Goal: Task Accomplishment & Management: Manage account settings

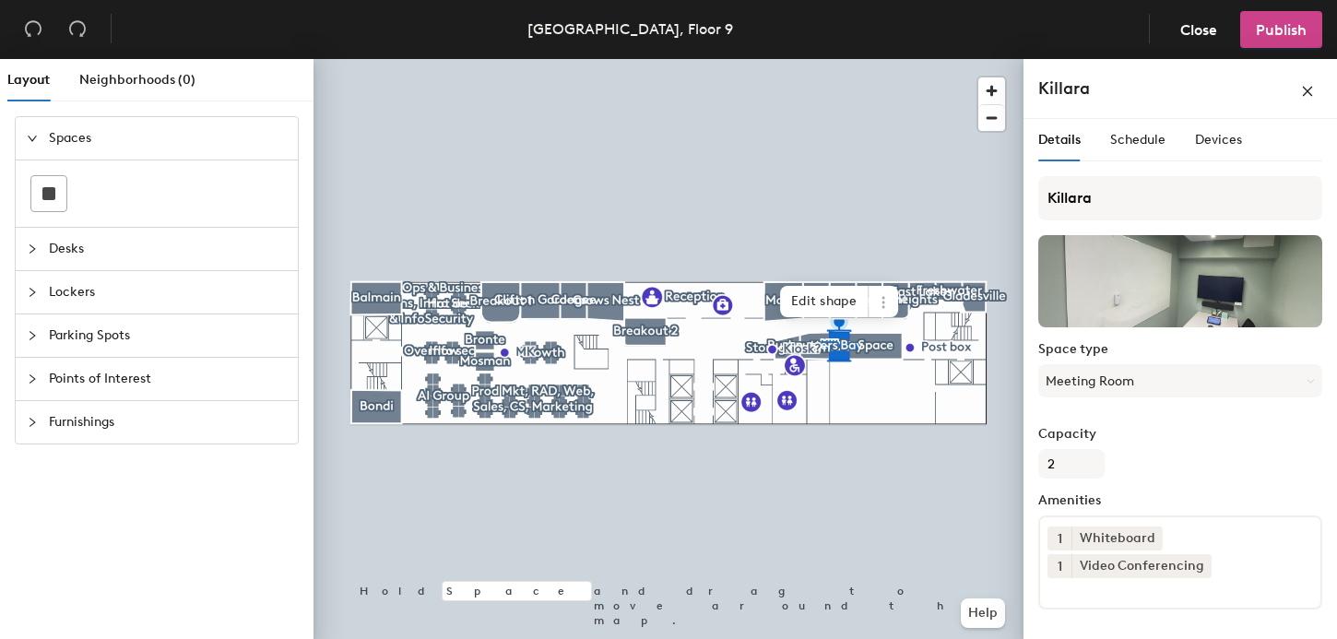
click at [1294, 22] on span "Publish" at bounding box center [1281, 30] width 51 height 18
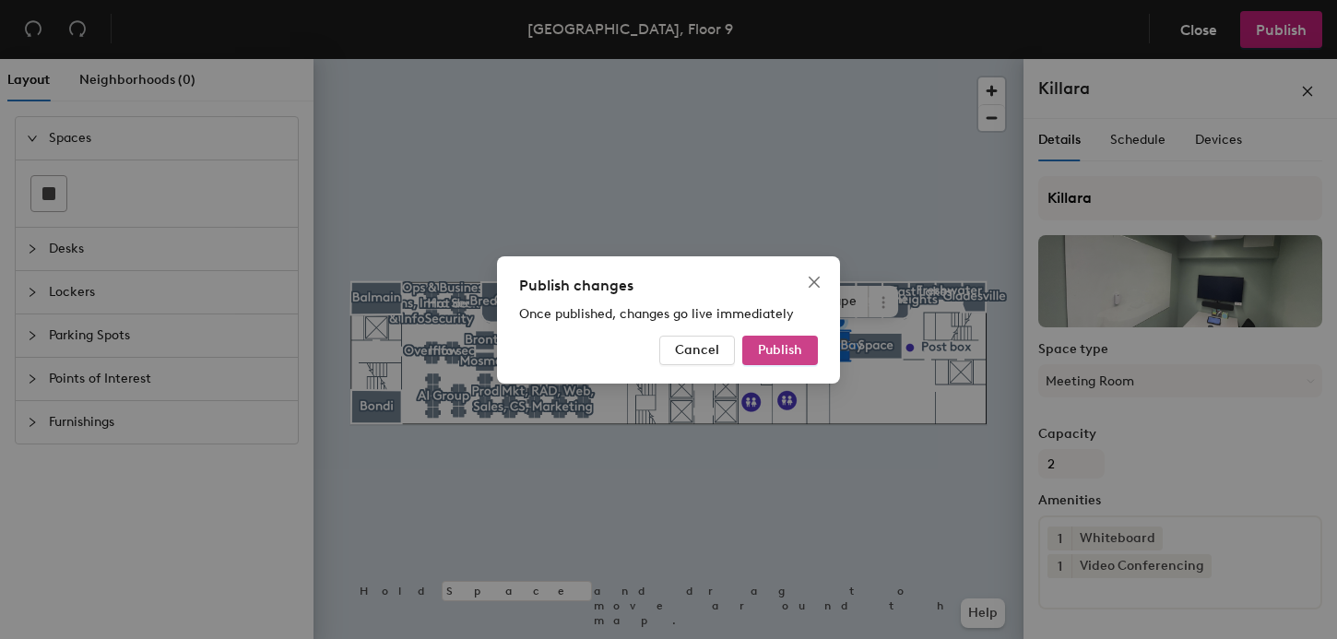
click at [791, 356] on span "Publish" at bounding box center [780, 350] width 44 height 16
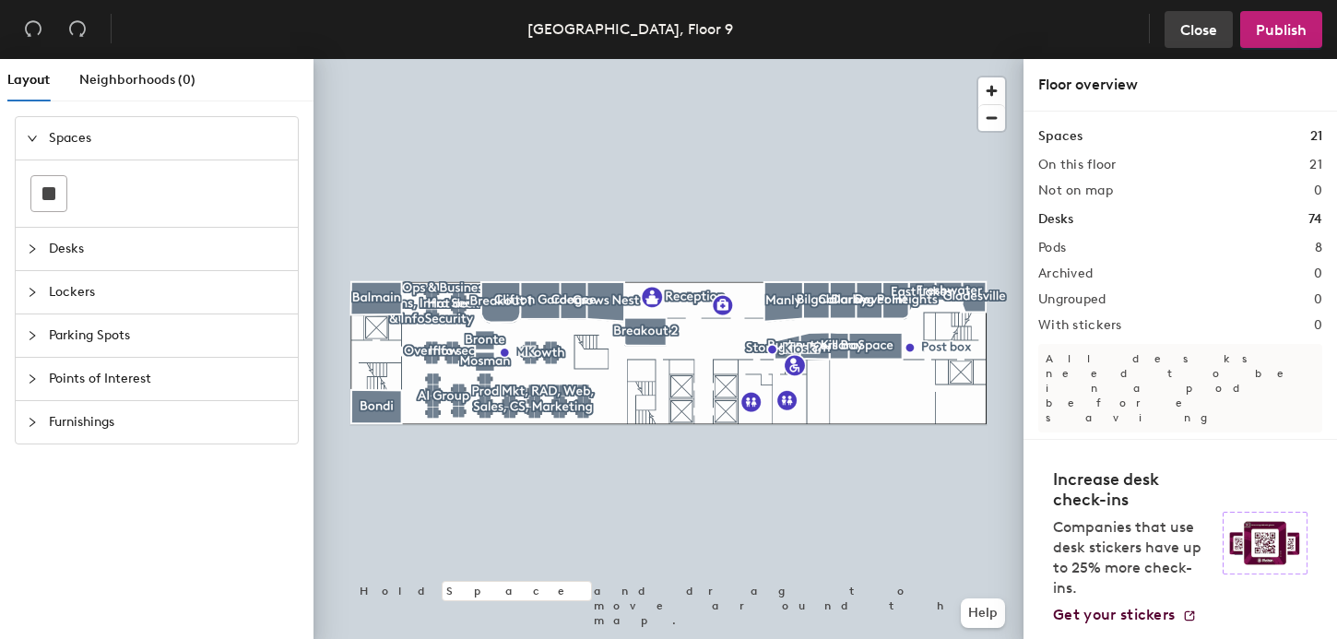
click at [1198, 29] on span "Close" at bounding box center [1198, 30] width 37 height 18
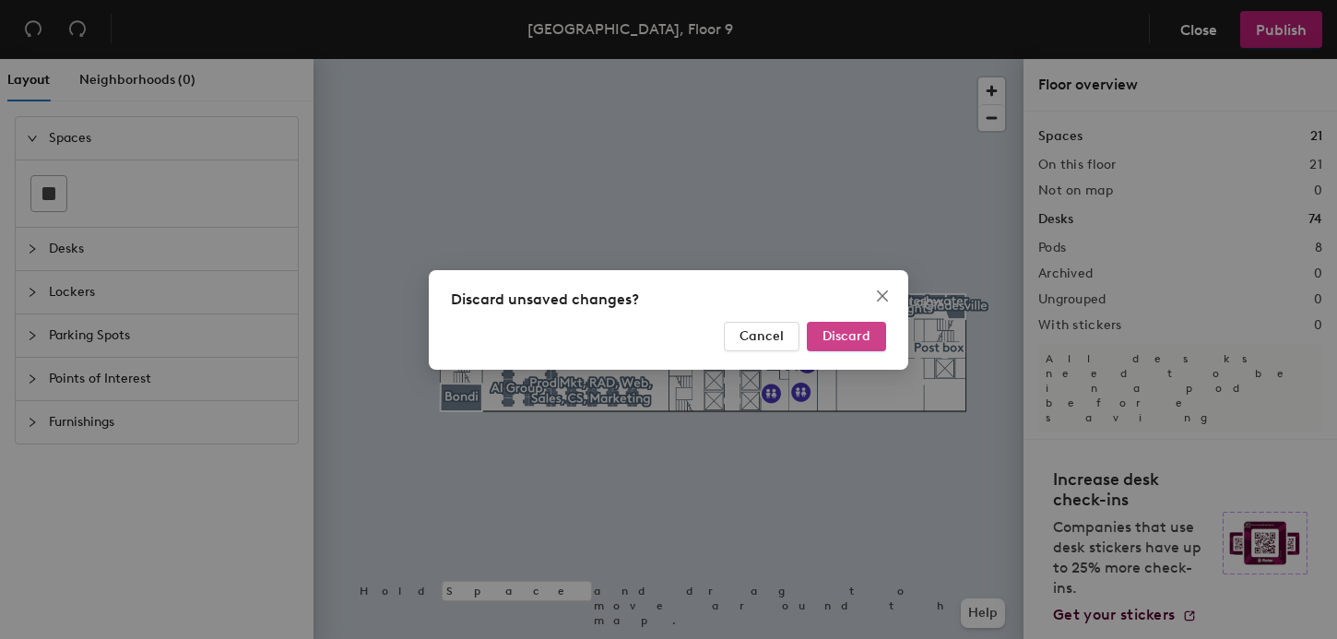
click at [845, 338] on span "Discard" at bounding box center [846, 336] width 48 height 16
